Goal: Check status

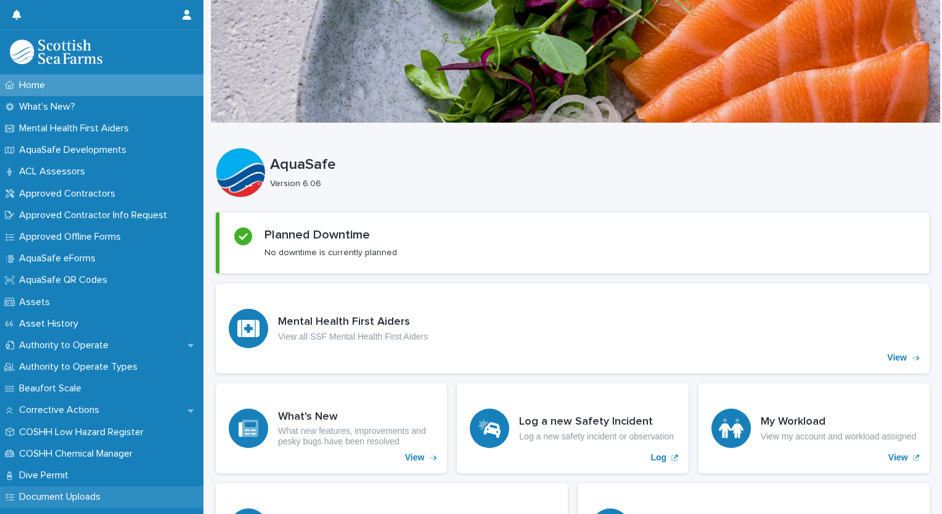
click at [104, 499] on p "Document Uploads" at bounding box center [62, 498] width 96 height 12
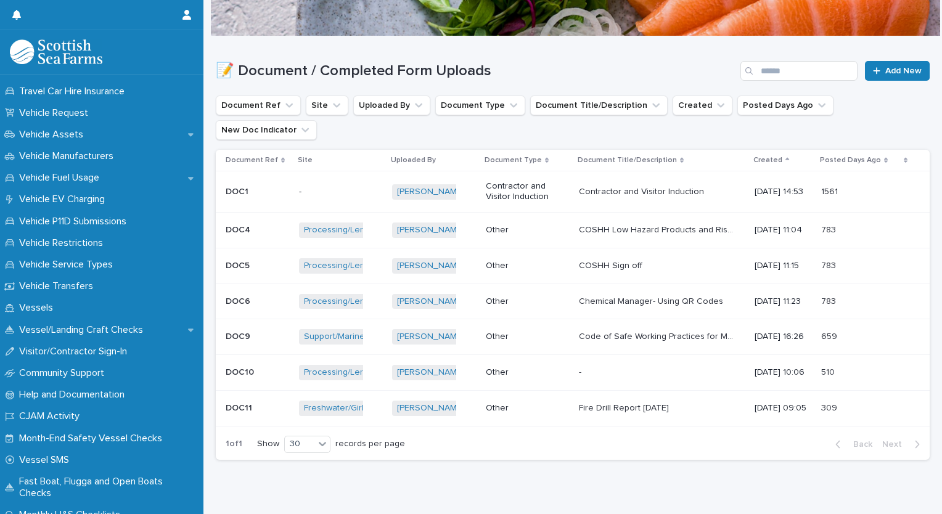
scroll to position [939, 0]
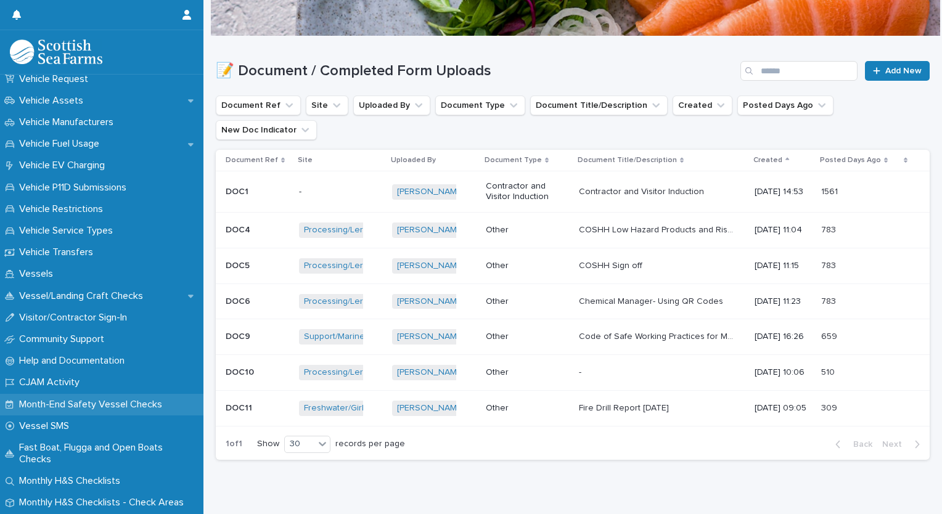
click at [129, 398] on div "Month-End Safety Vessel Checks" at bounding box center [102, 405] width 204 height 22
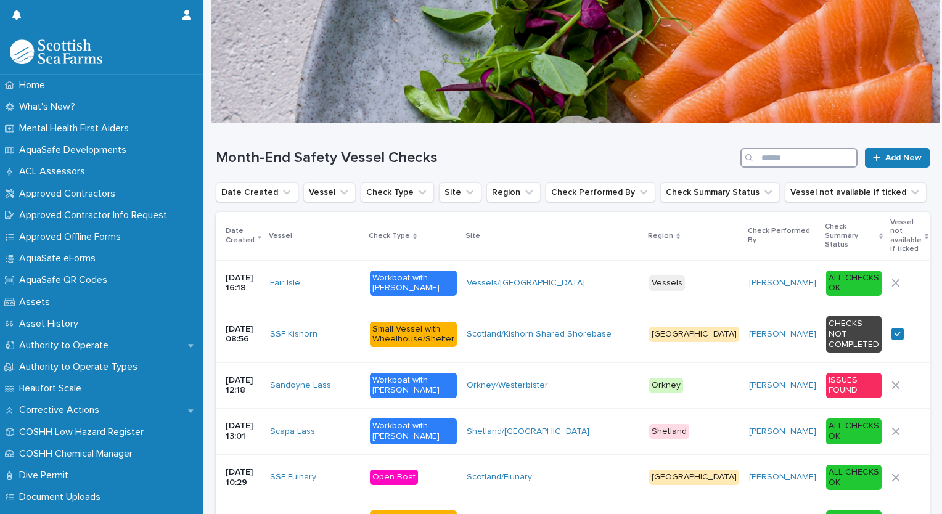
click at [782, 152] on input "Search" at bounding box center [799, 158] width 117 height 20
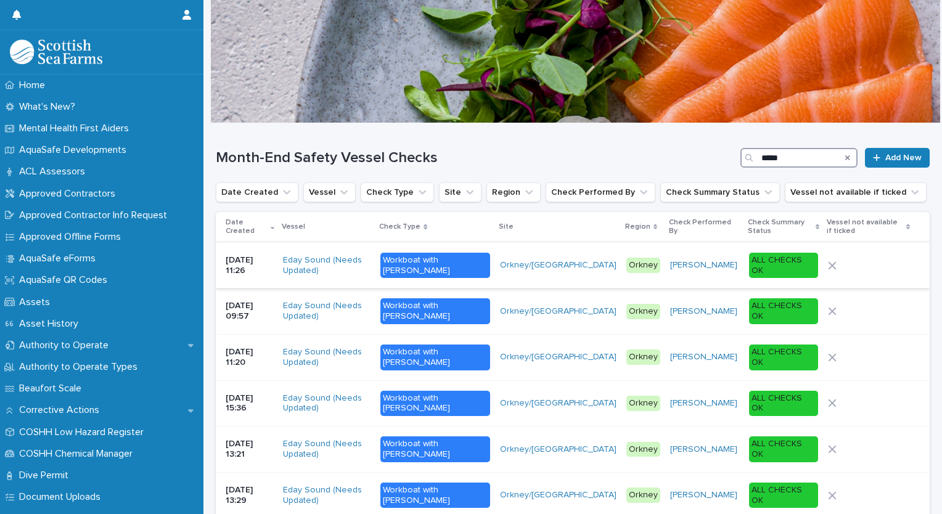
type input "*****"
click at [455, 264] on div "Workboat with [PERSON_NAME]" at bounding box center [435, 266] width 109 height 26
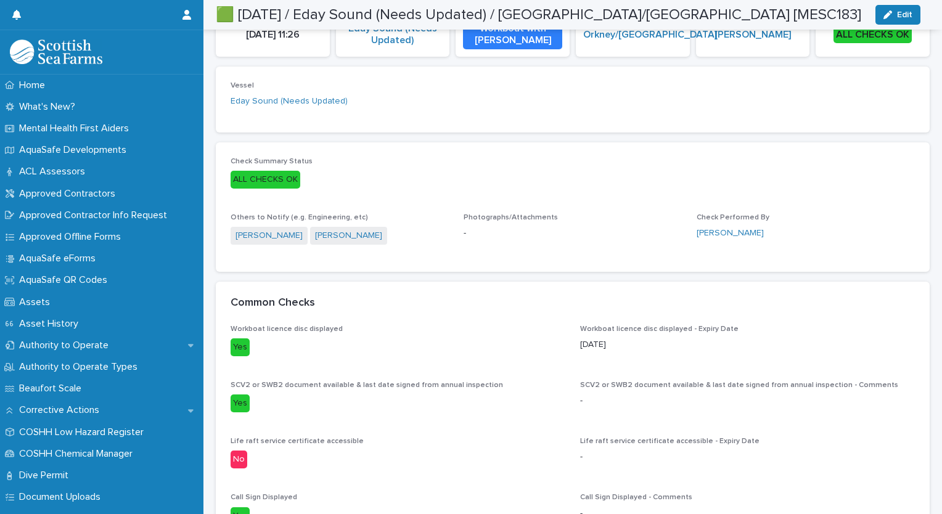
scroll to position [79, 0]
